Goal: Register for event/course

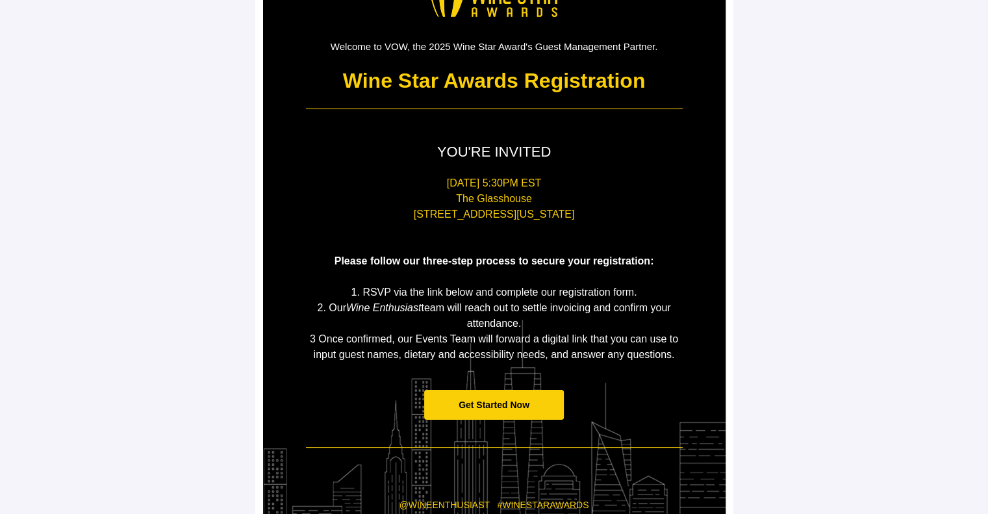
scroll to position [110, 0]
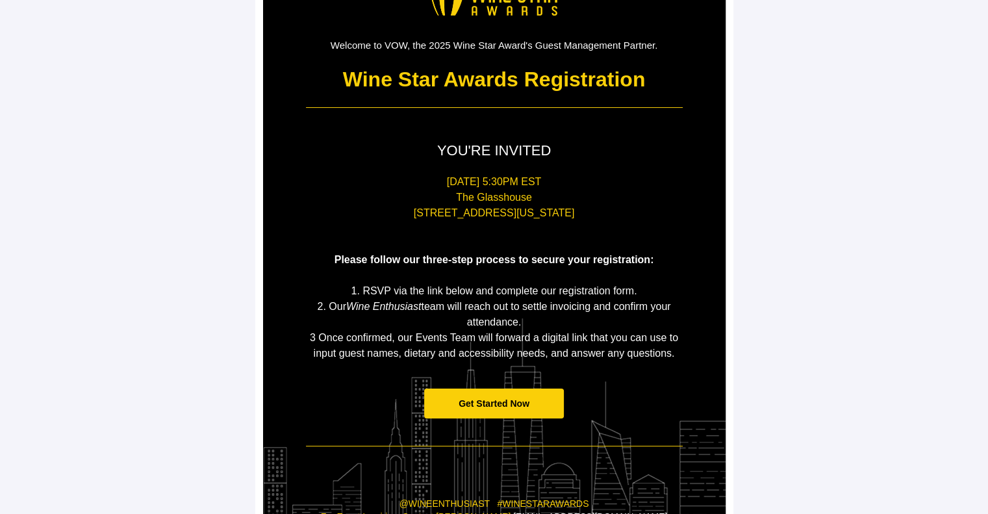
click at [472, 394] on span "Get Started Now" at bounding box center [494, 403] width 140 height 31
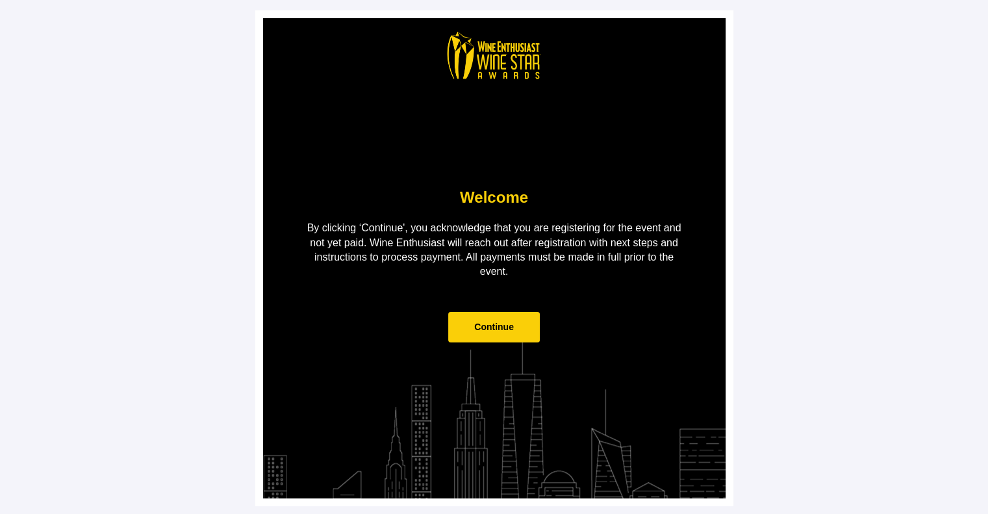
click at [494, 323] on span "Continue" at bounding box center [494, 326] width 40 height 10
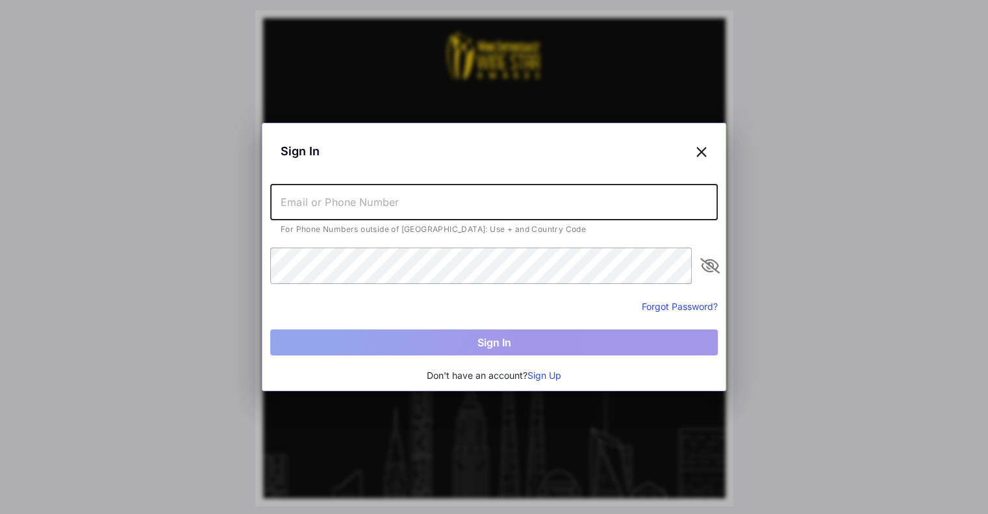
click at [560, 199] on input "text" at bounding box center [493, 202] width 447 height 36
type input "ebony"
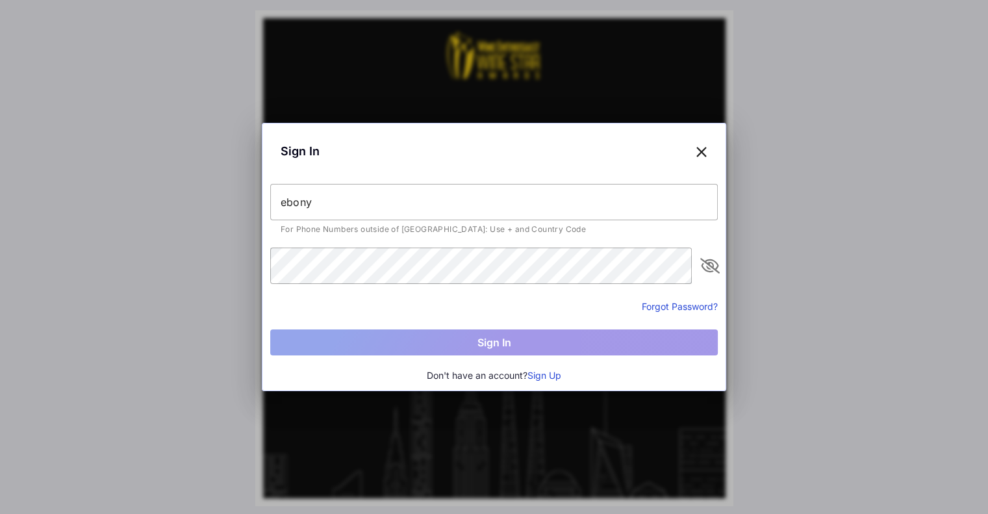
click at [546, 373] on button "Sign Up" at bounding box center [544, 375] width 34 height 14
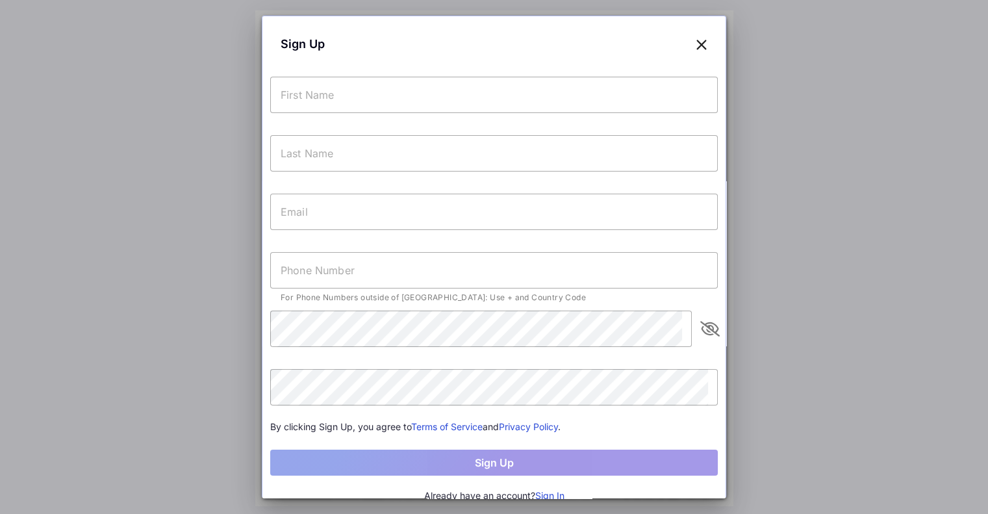
click at [429, 99] on input "text" at bounding box center [493, 95] width 447 height 36
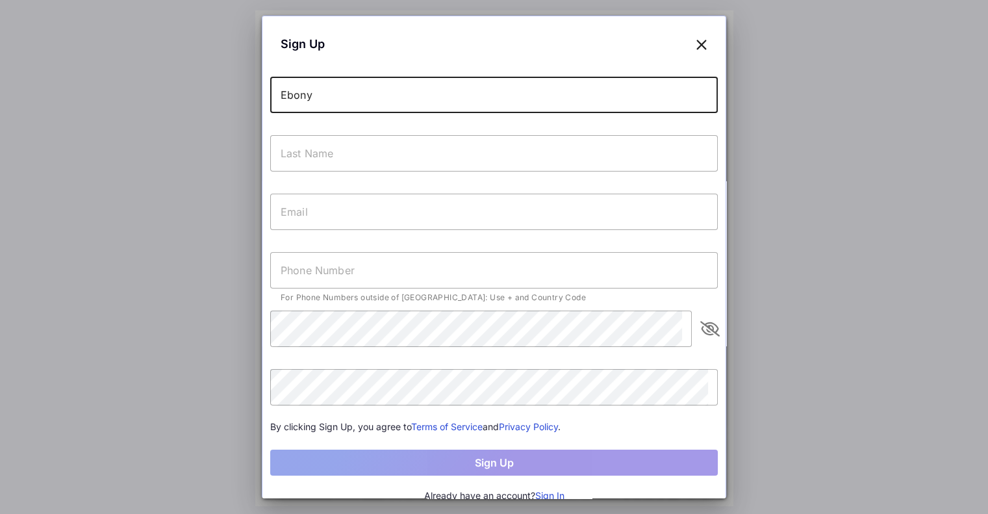
type input "Ebony"
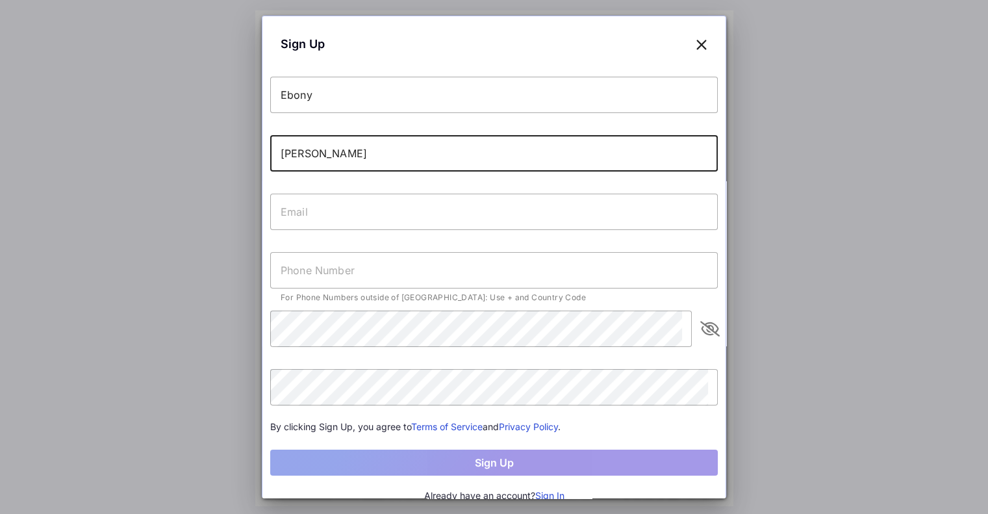
type input "[PERSON_NAME]"
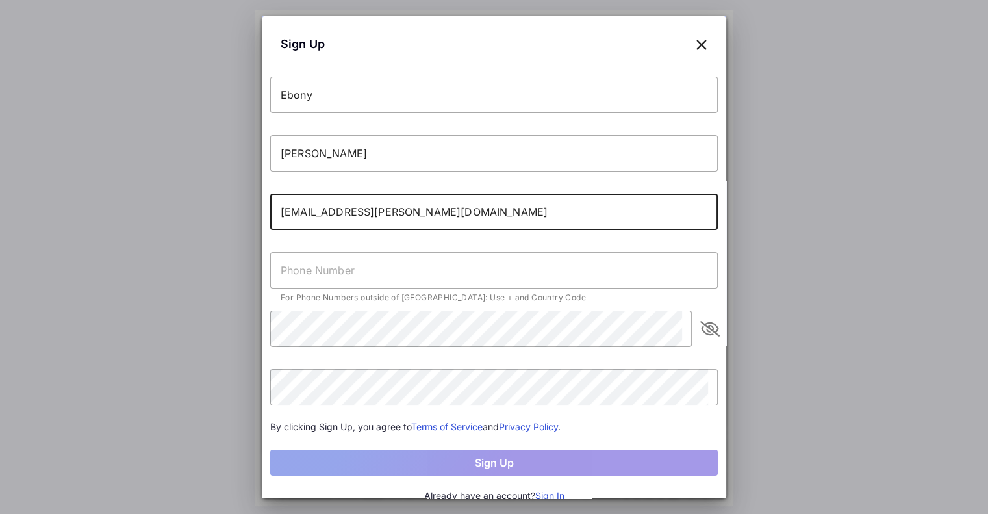
type input "[EMAIL_ADDRESS][PERSON_NAME][DOMAIN_NAME]"
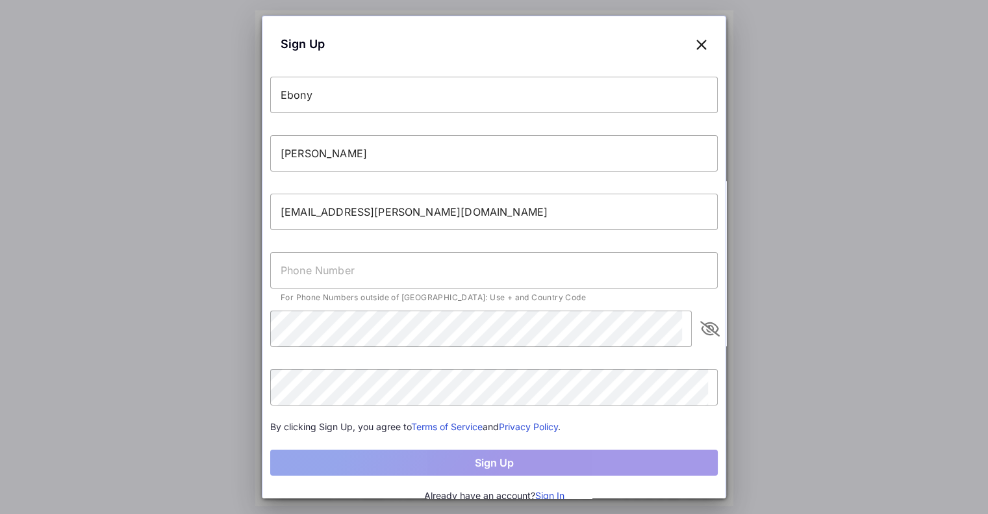
scroll to position [12, 0]
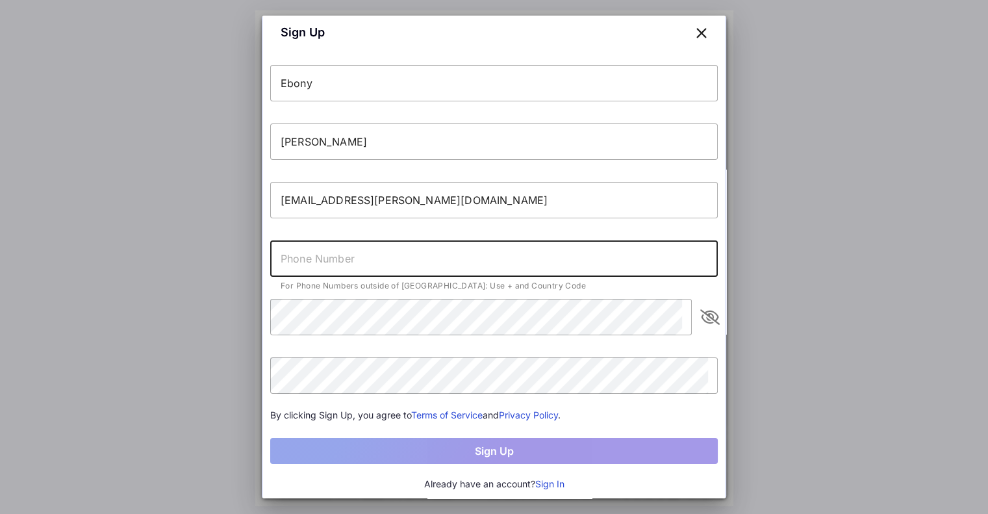
click at [404, 262] on input "text" at bounding box center [493, 258] width 447 height 36
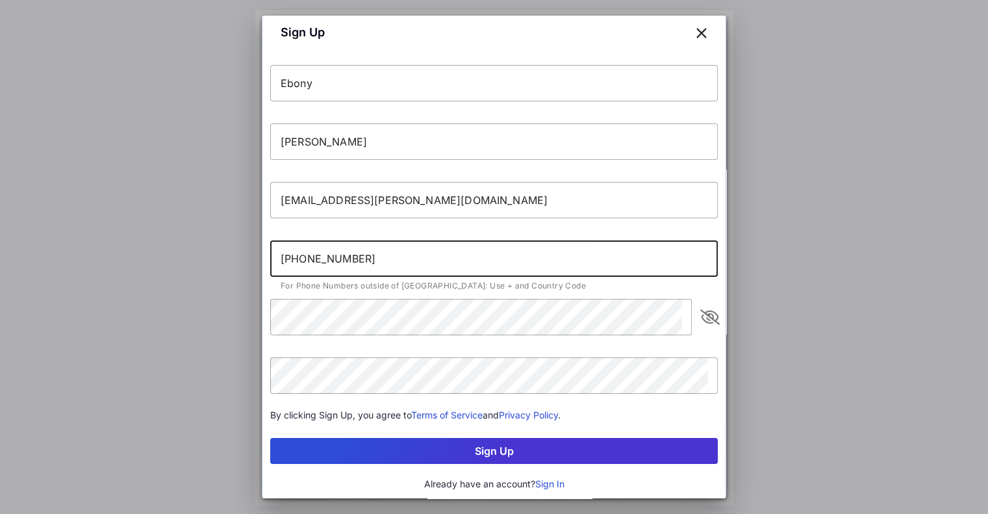
type input "[PHONE_NUMBER]"
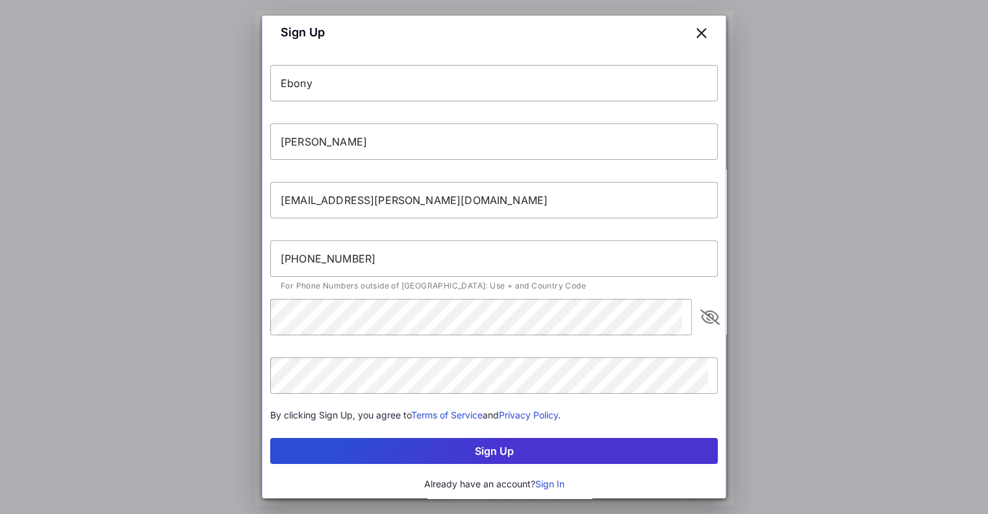
click at [414, 451] on button "Sign Up" at bounding box center [493, 451] width 447 height 26
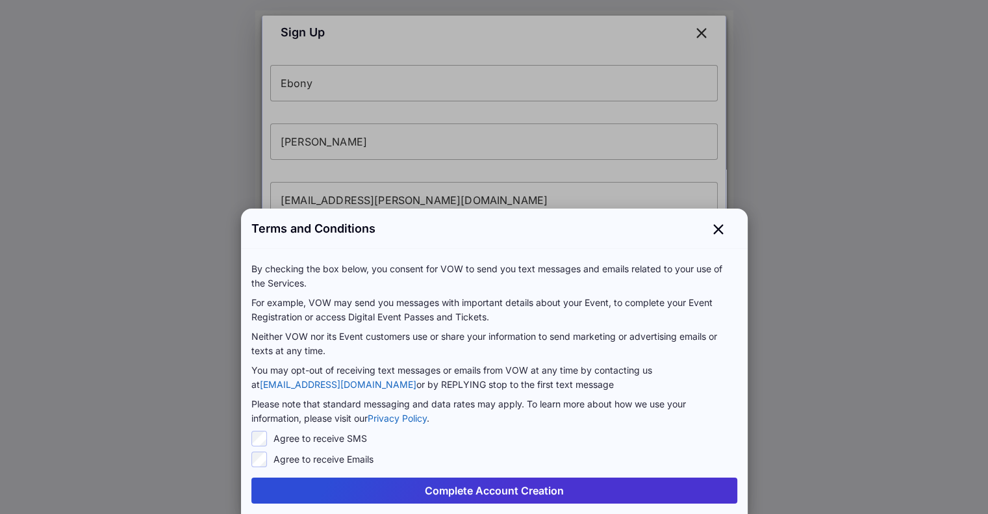
click at [277, 490] on button "Complete Account Creation" at bounding box center [494, 490] width 486 height 26
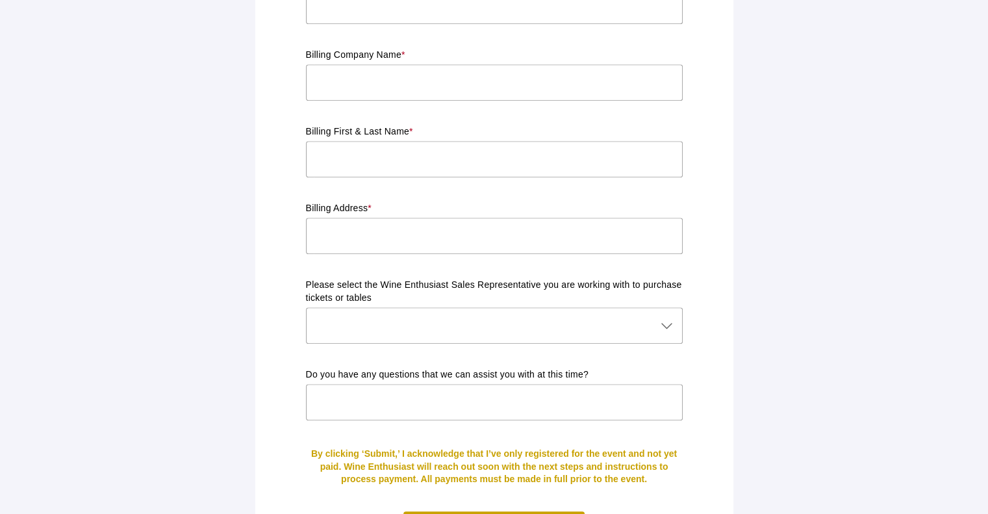
scroll to position [1159, 0]
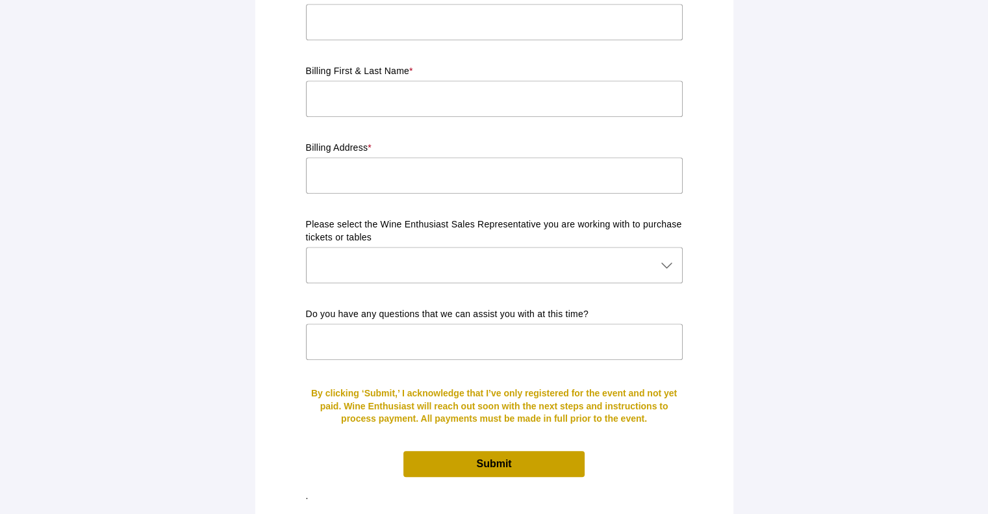
click at [570, 454] on span "Submit" at bounding box center [493, 463] width 181 height 25
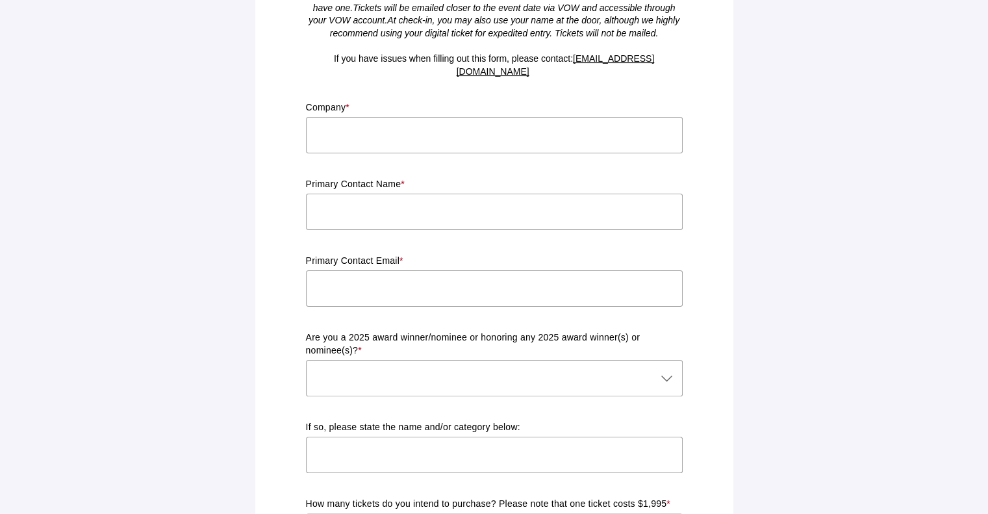
scroll to position [222, 0]
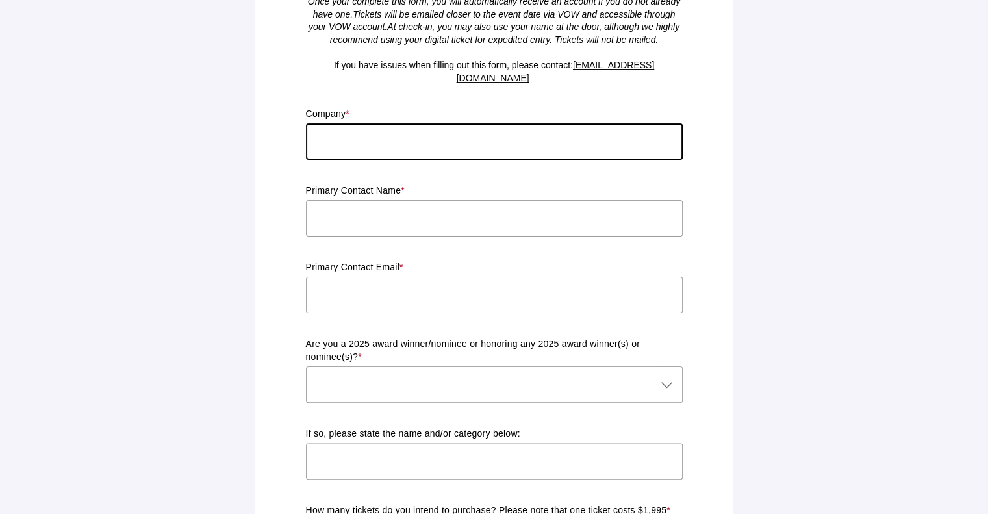
click at [495, 127] on input "text" at bounding box center [494, 141] width 377 height 36
type input "test"
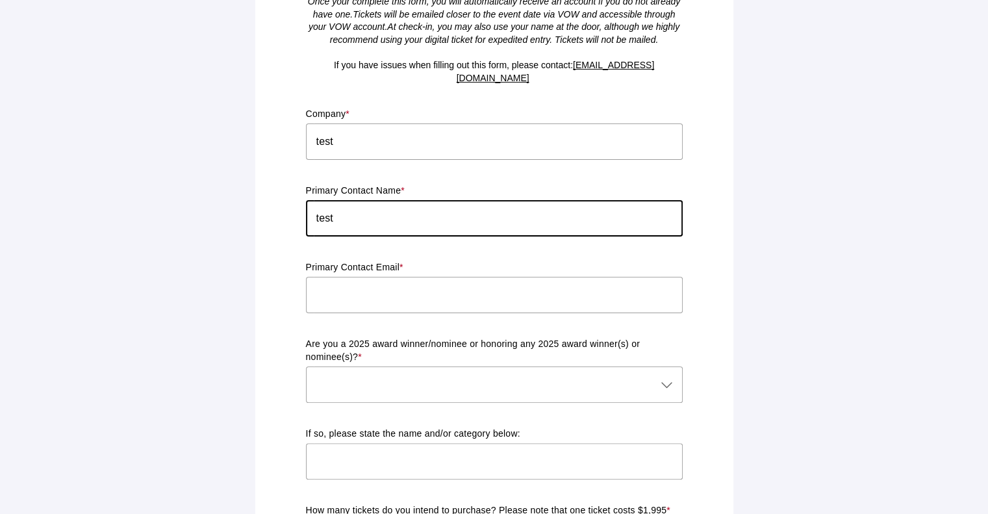
type input "test"
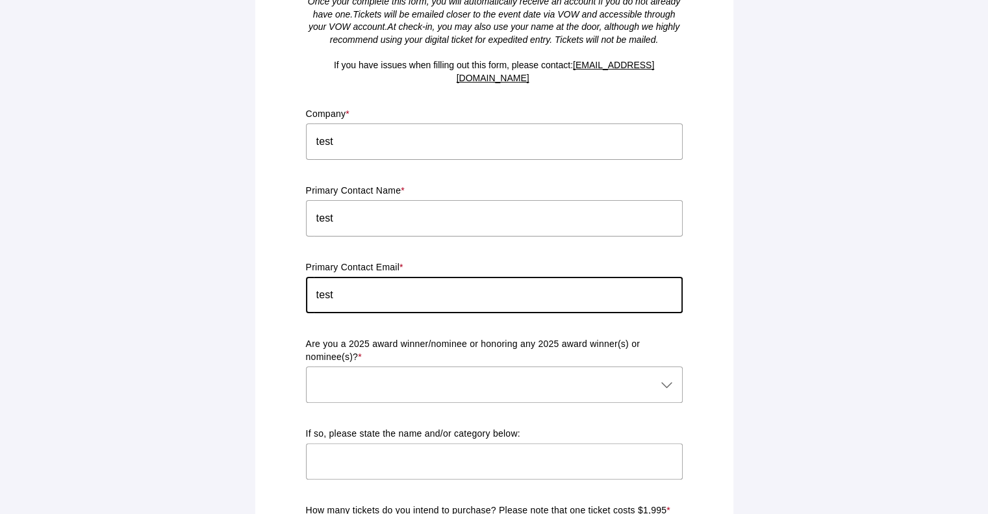
type input "test"
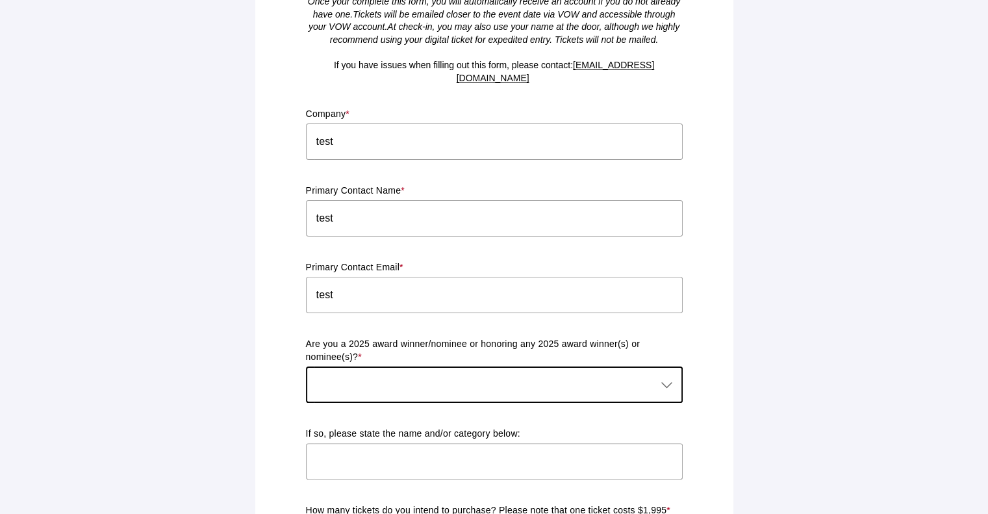
scroll to position [348, 0]
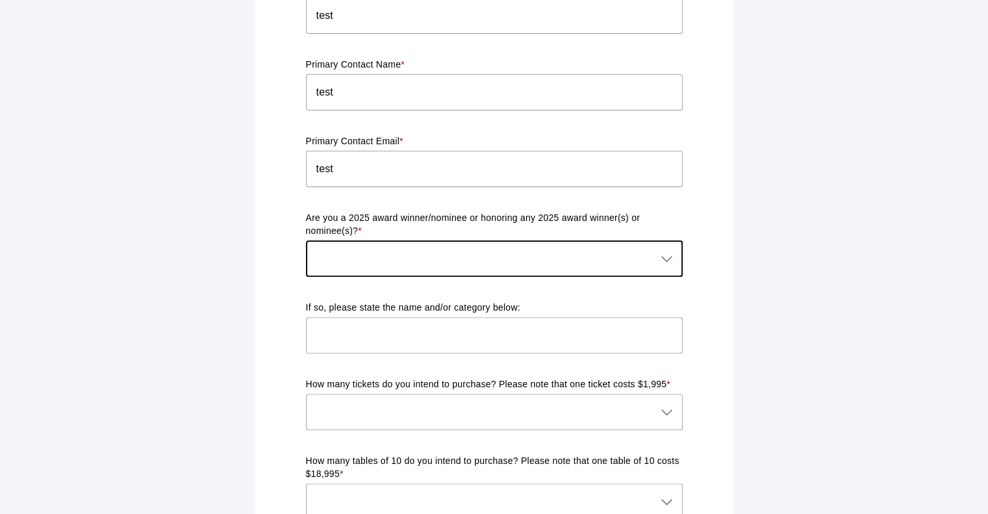
click at [444, 244] on div at bounding box center [481, 258] width 351 height 36
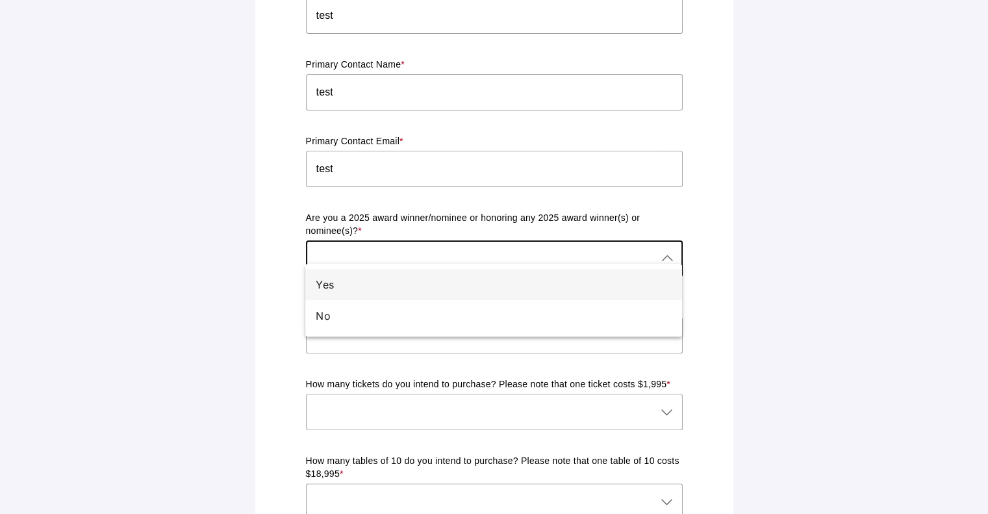
click at [420, 293] on div "Yes" at bounding box center [493, 284] width 377 height 31
type input "Yes"
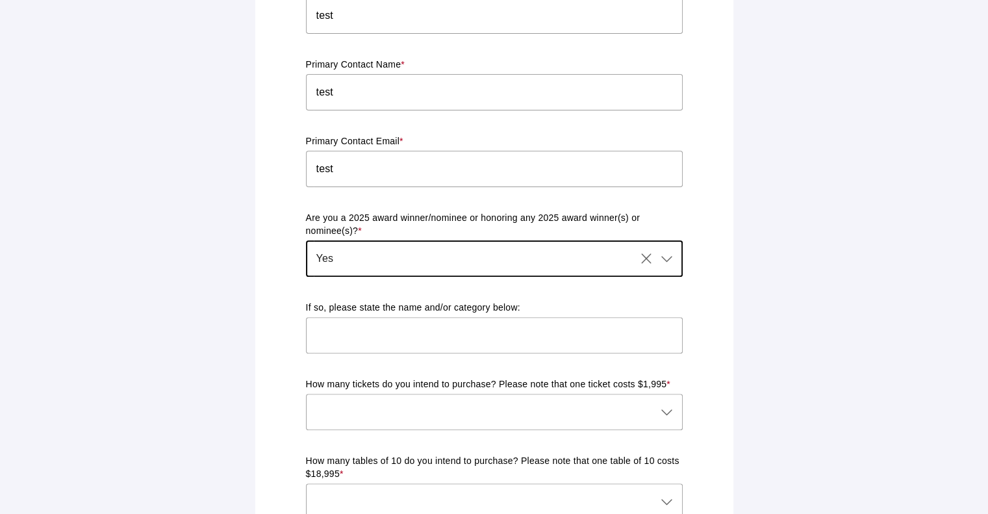
click at [416, 321] on input "text" at bounding box center [494, 335] width 377 height 36
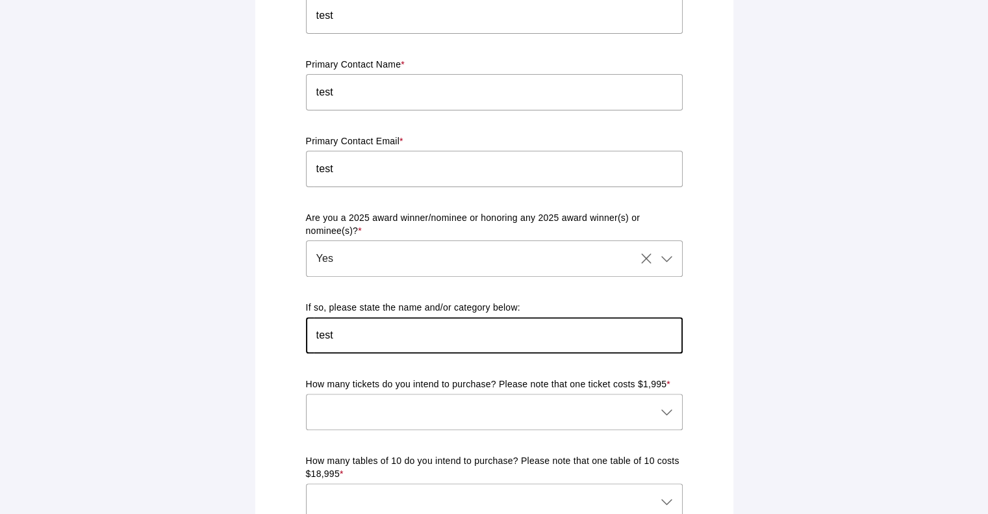
type input "test"
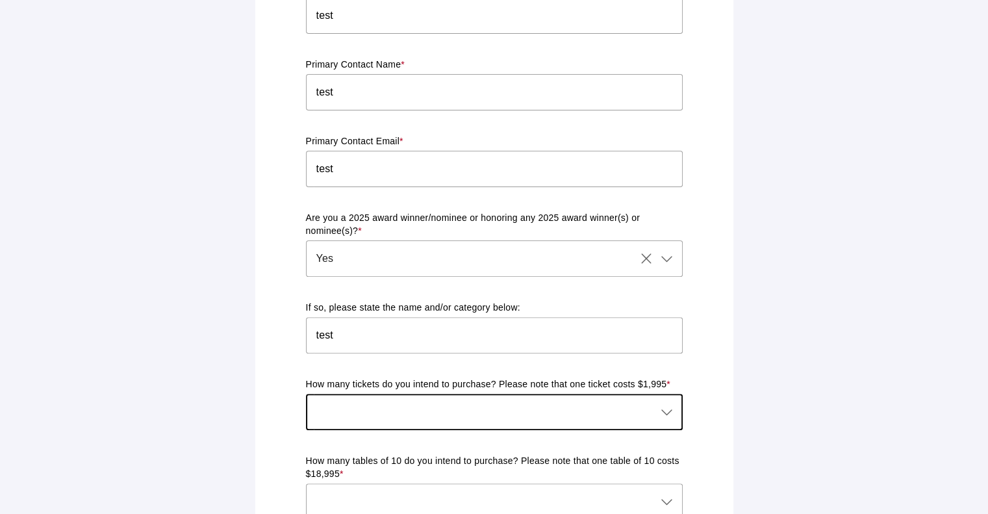
click at [403, 398] on div at bounding box center [481, 412] width 351 height 36
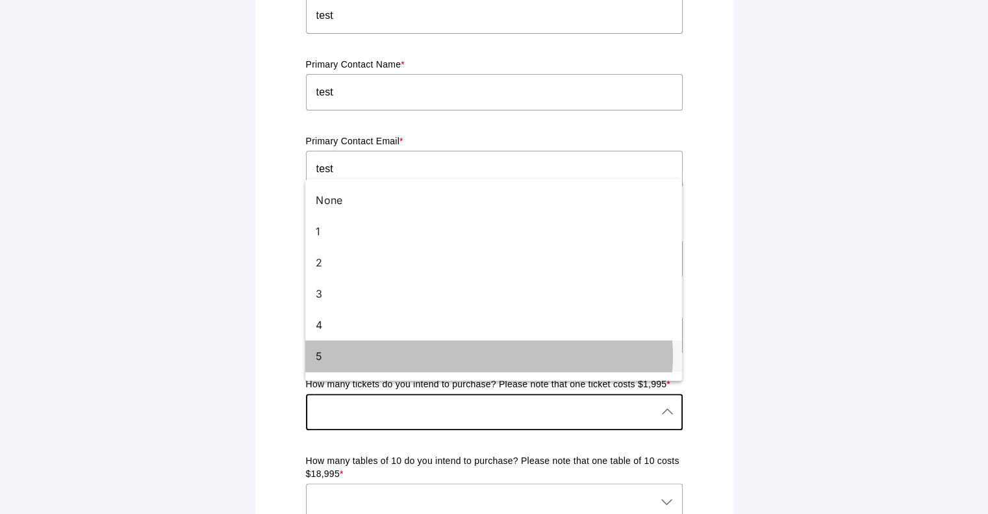
click at [377, 354] on div "5" at bounding box center [489, 356] width 346 height 16
type input "5"
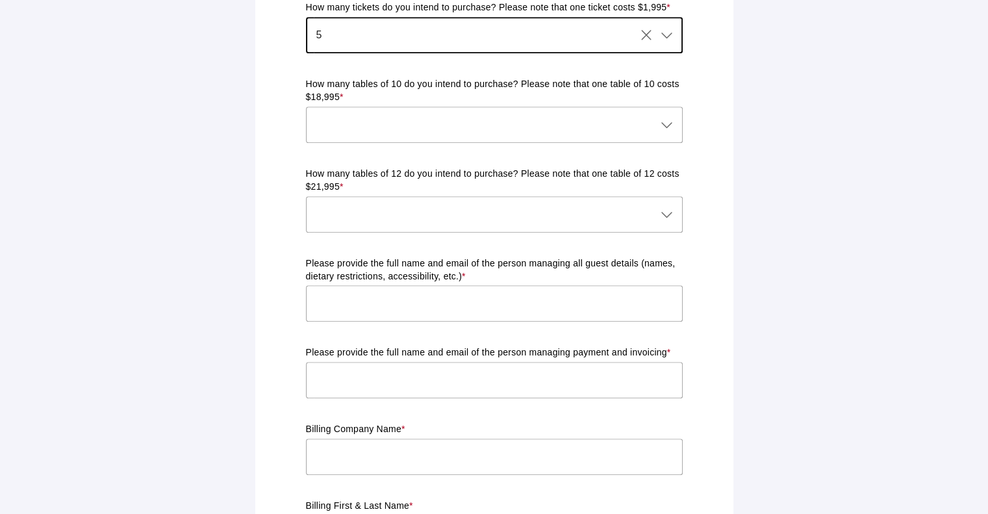
scroll to position [1159, 0]
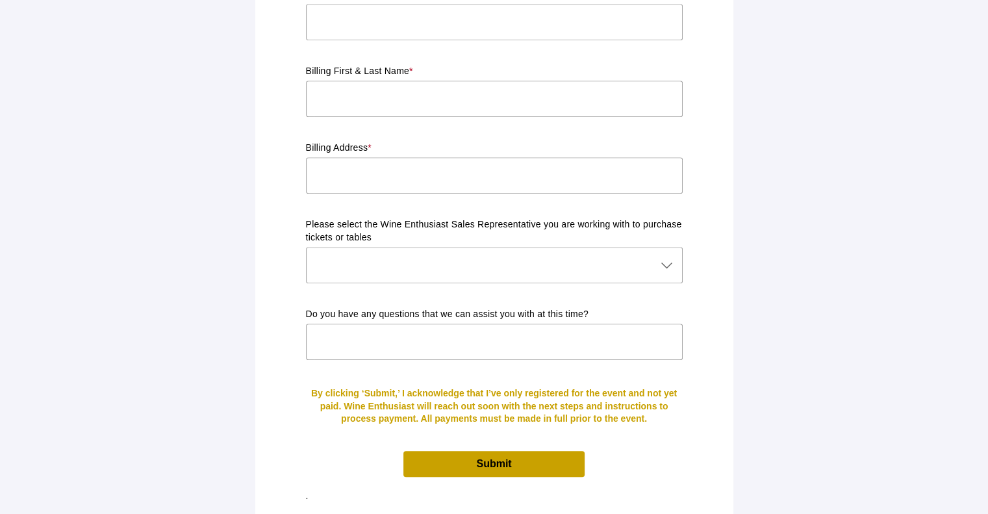
click at [419, 451] on span "Submit" at bounding box center [493, 463] width 181 height 25
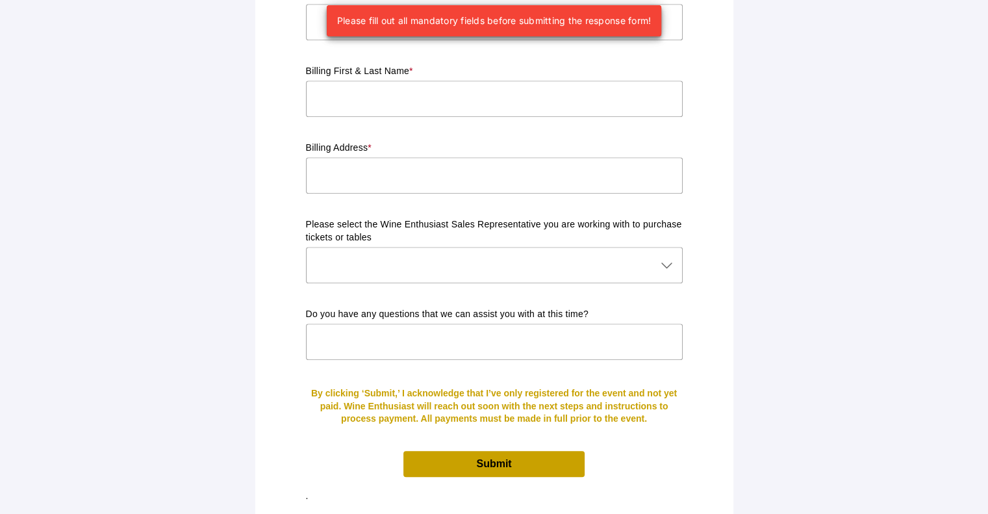
click at [395, 157] on input "text" at bounding box center [494, 175] width 377 height 36
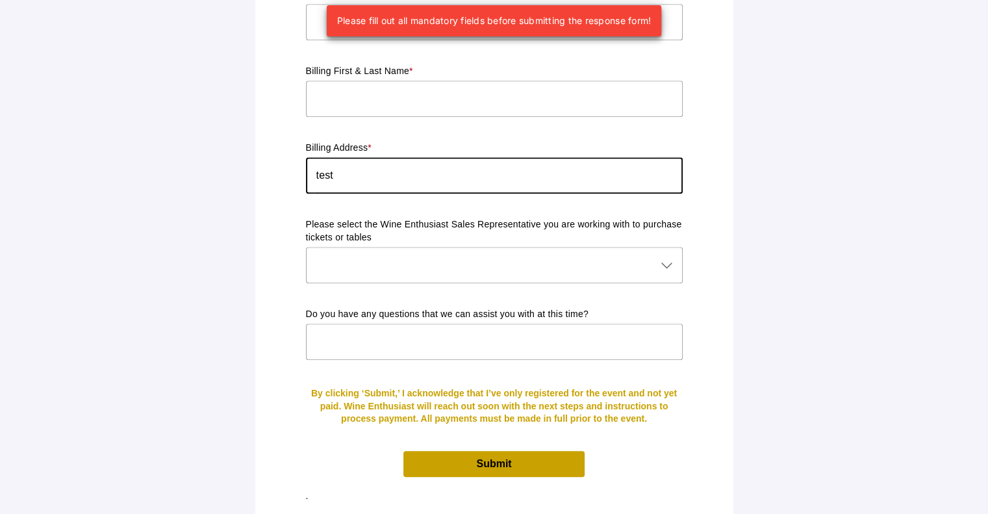
type input "test"
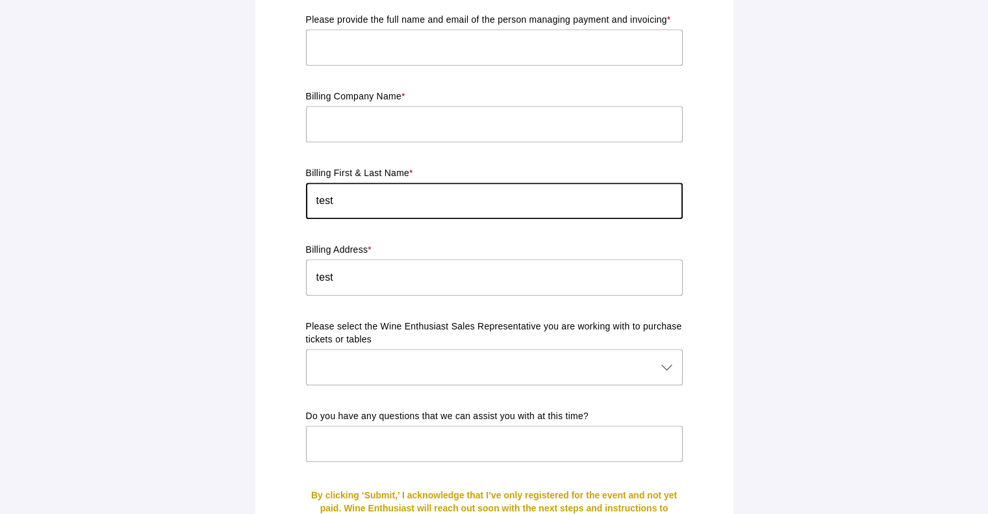
scroll to position [1044, 0]
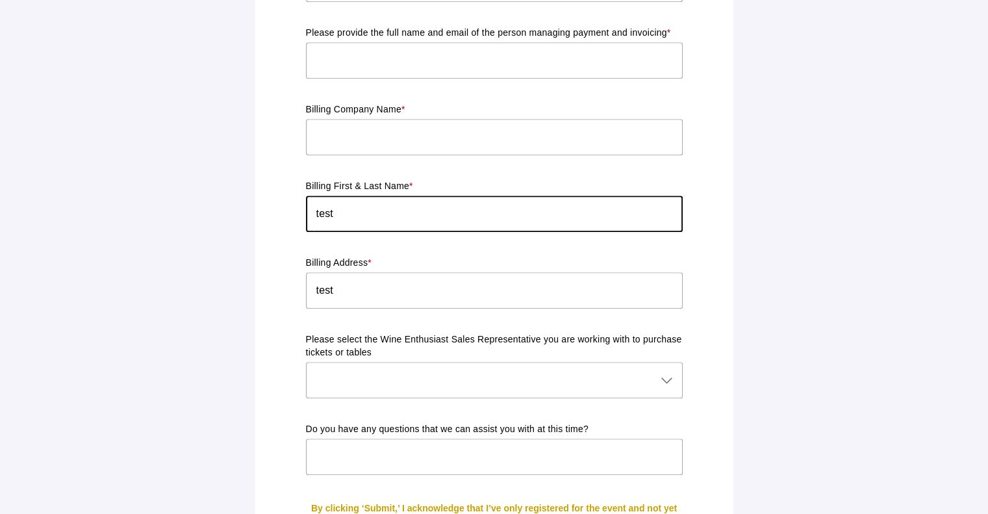
type input "test"
click at [358, 121] on input "text" at bounding box center [494, 137] width 377 height 36
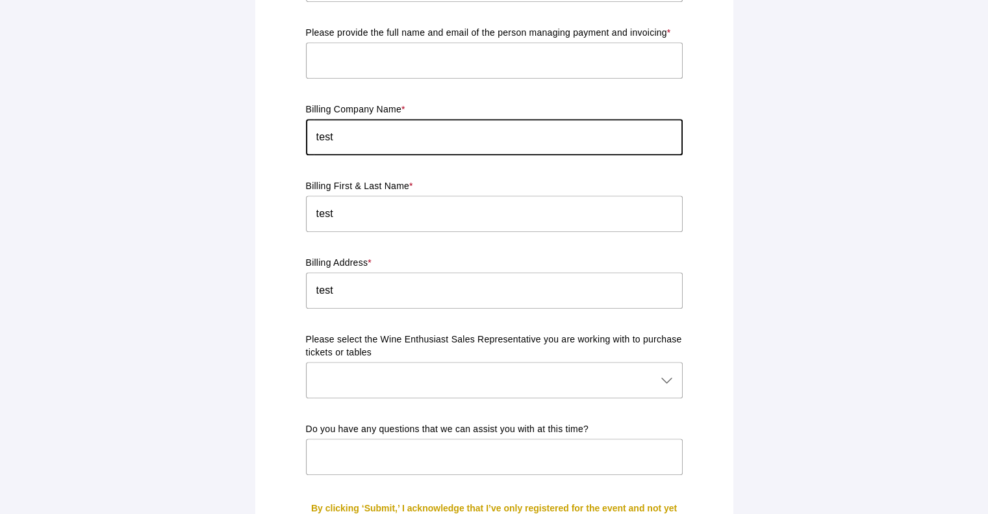
type input "test"
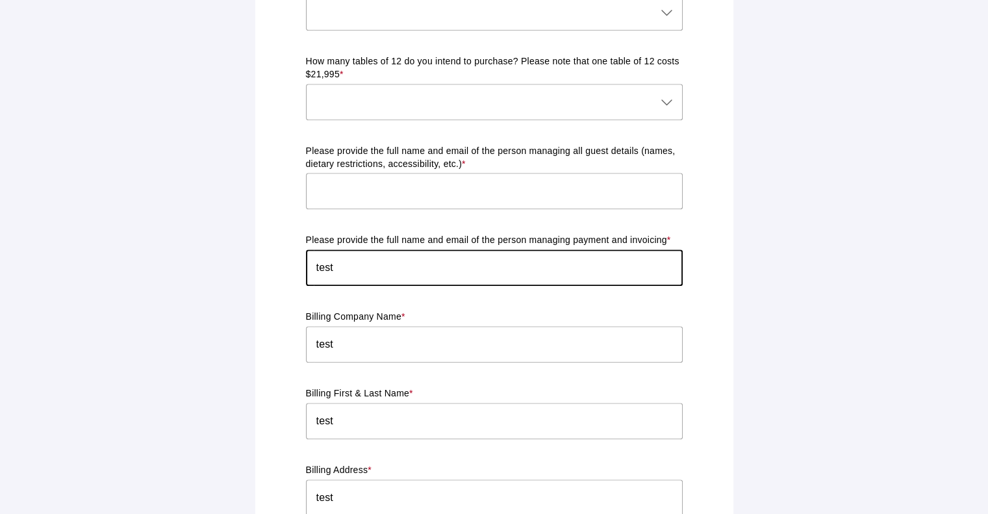
scroll to position [837, 0]
type input "test"
click at [348, 97] on div at bounding box center [481, 102] width 351 height 36
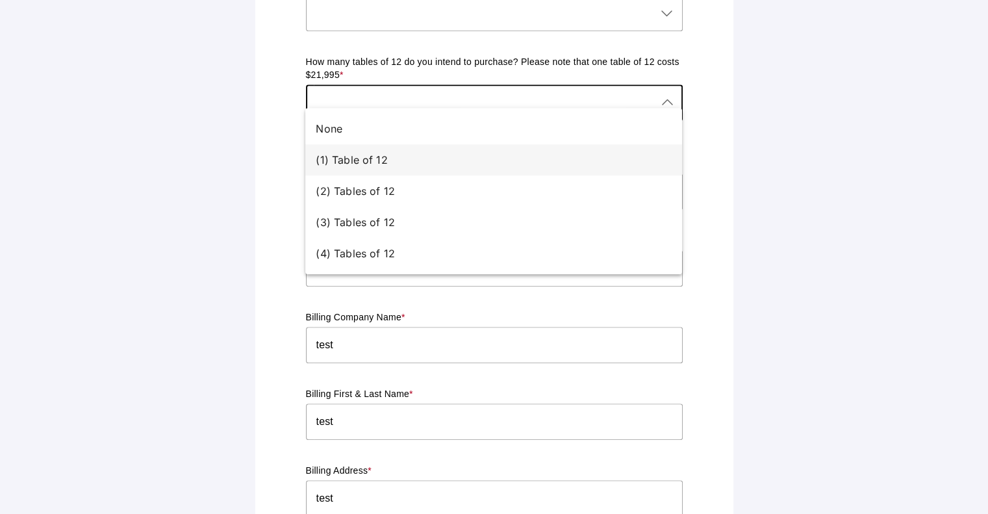
click at [354, 156] on div "(1) Table of 12" at bounding box center [489, 160] width 346 height 16
type input "(1) Table of 12"
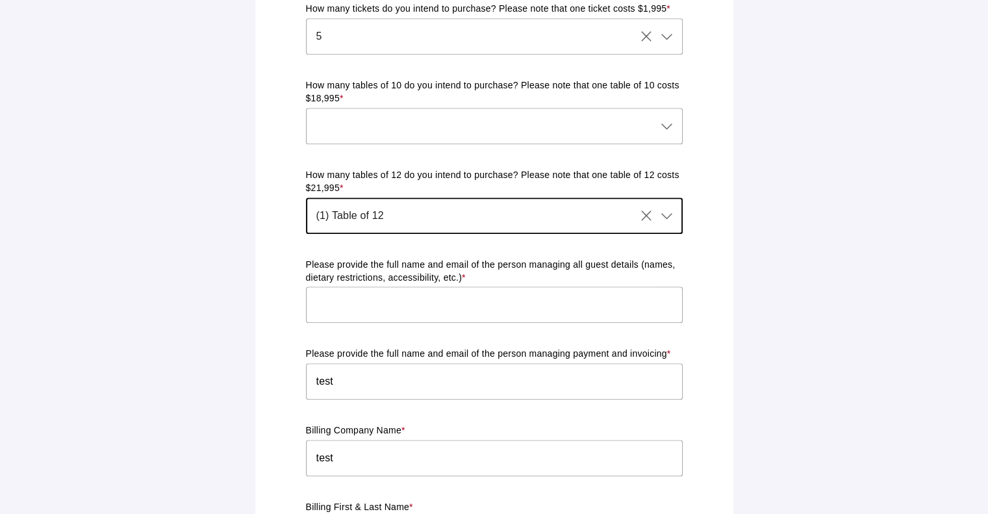
scroll to position [722, 0]
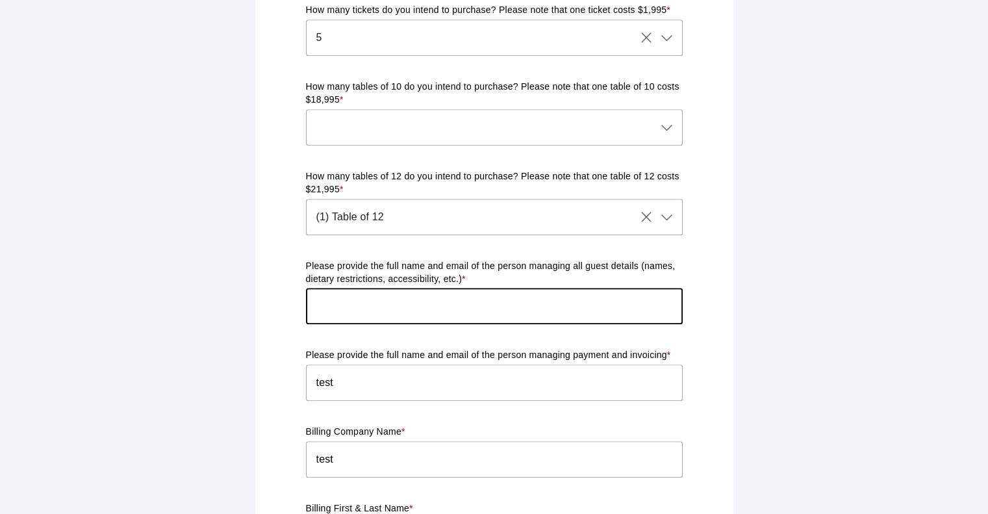
click at [353, 288] on input "text" at bounding box center [494, 306] width 377 height 36
type input "test"
click at [315, 109] on div at bounding box center [481, 127] width 351 height 36
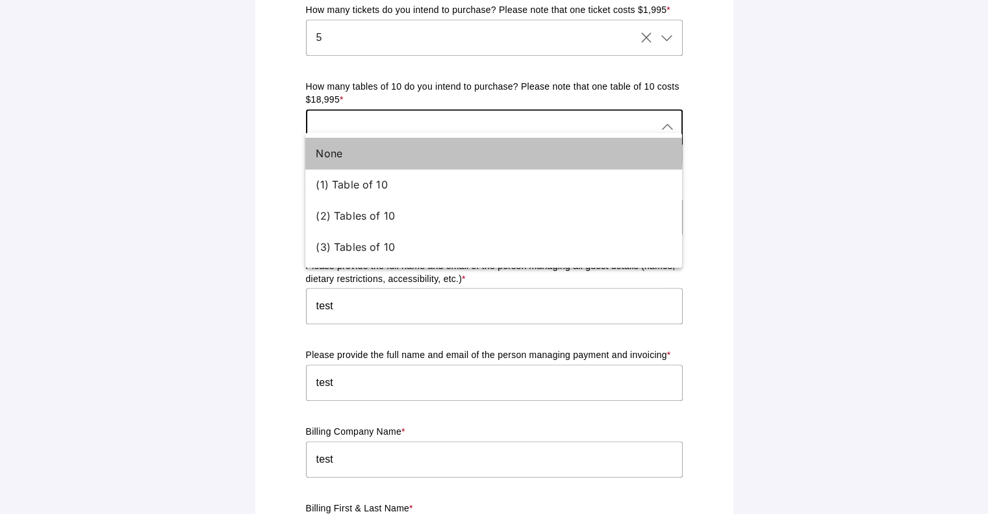
click at [322, 157] on div "None" at bounding box center [489, 153] width 346 height 16
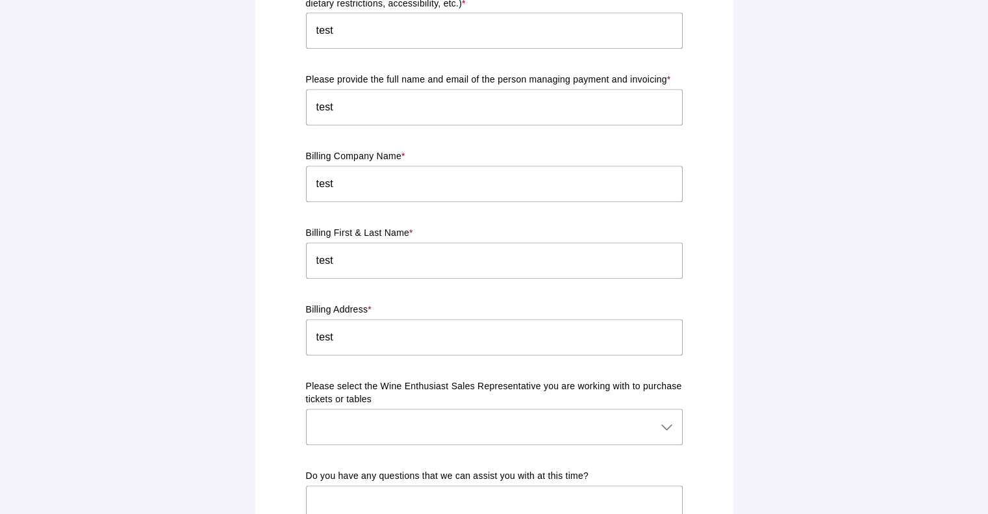
scroll to position [1159, 0]
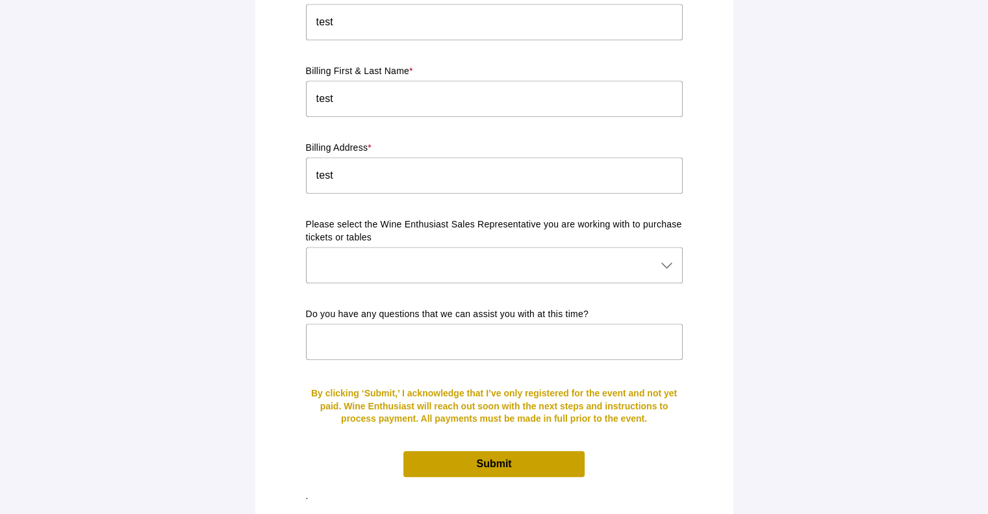
type input "None"
click at [366, 247] on div at bounding box center [481, 265] width 351 height 36
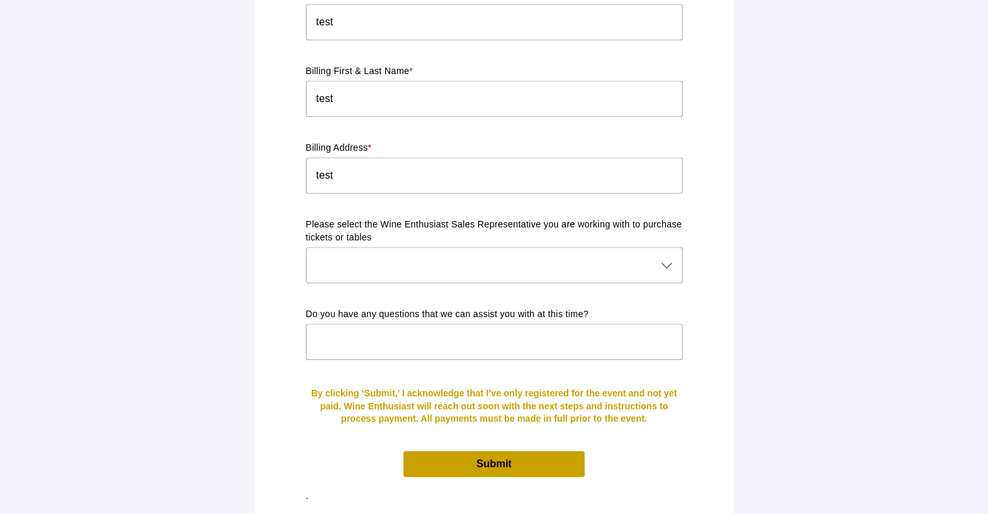
click at [507, 458] on span "Submit" at bounding box center [493, 463] width 35 height 11
